Goal: Navigation & Orientation: Find specific page/section

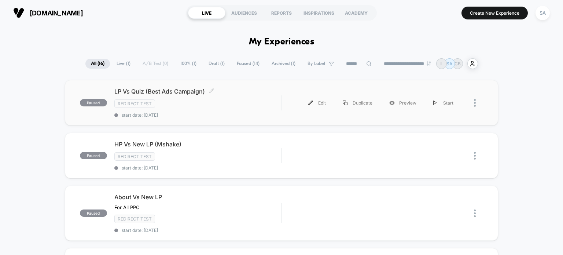
click at [248, 105] on div "Redirect Test" at bounding box center [197, 103] width 167 height 8
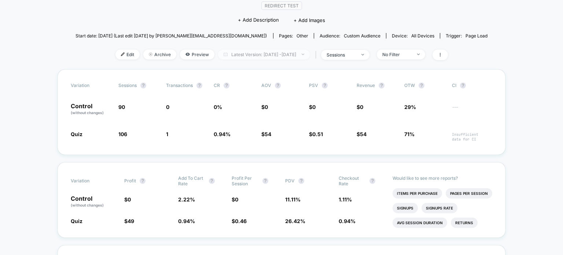
scroll to position [69, 0]
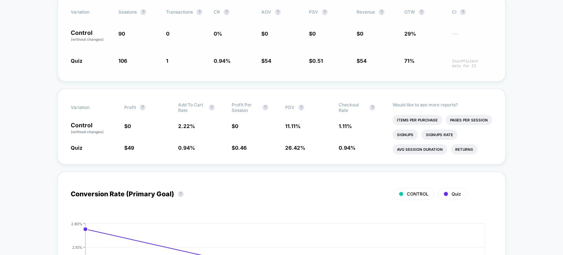
scroll to position [130, 0]
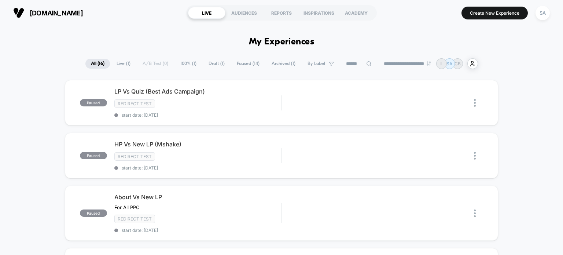
scroll to position [15, 0]
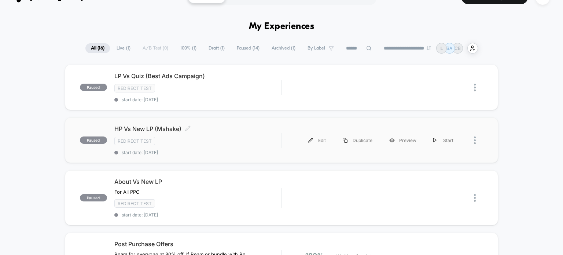
click at [208, 137] on div "Redirect Test" at bounding box center [197, 141] width 167 height 8
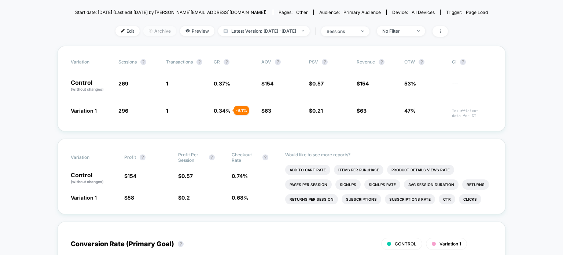
scroll to position [106, 0]
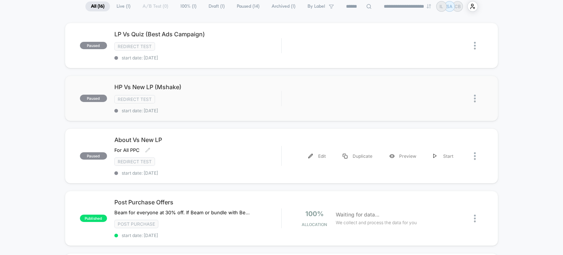
scroll to position [59, 0]
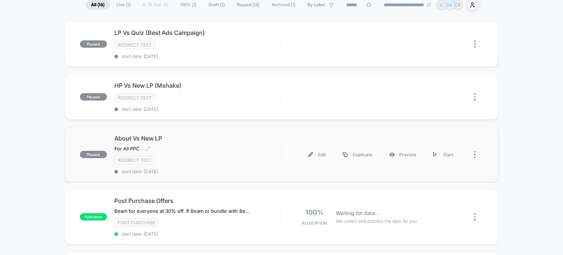
click at [221, 152] on div "About Vs New LP For All PPC Click to edit experience details For All PPC Redire…" at bounding box center [197, 154] width 167 height 40
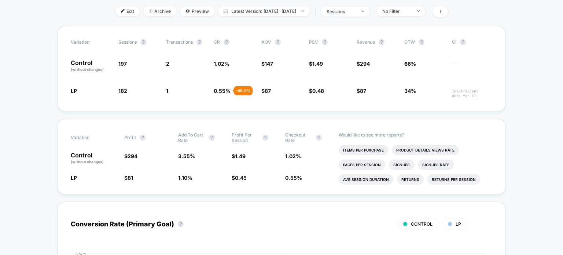
scroll to position [124, 0]
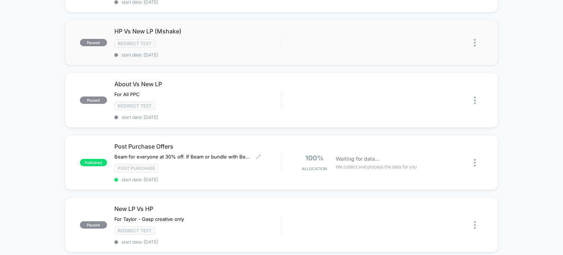
scroll to position [170, 0]
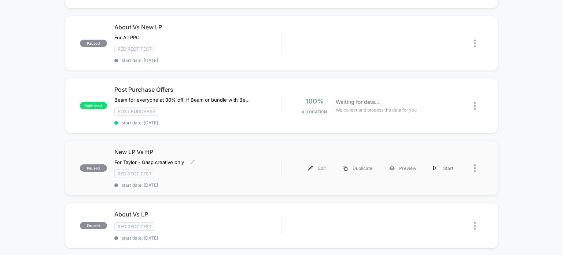
click at [216, 155] on div "New LP Vs HP For [PERSON_NAME] - Gasp creative only﻿ Click to edit experience d…" at bounding box center [197, 168] width 167 height 40
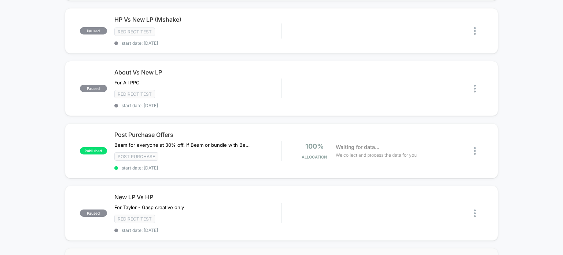
scroll to position [124, 0]
